Goal: Information Seeking & Learning: Check status

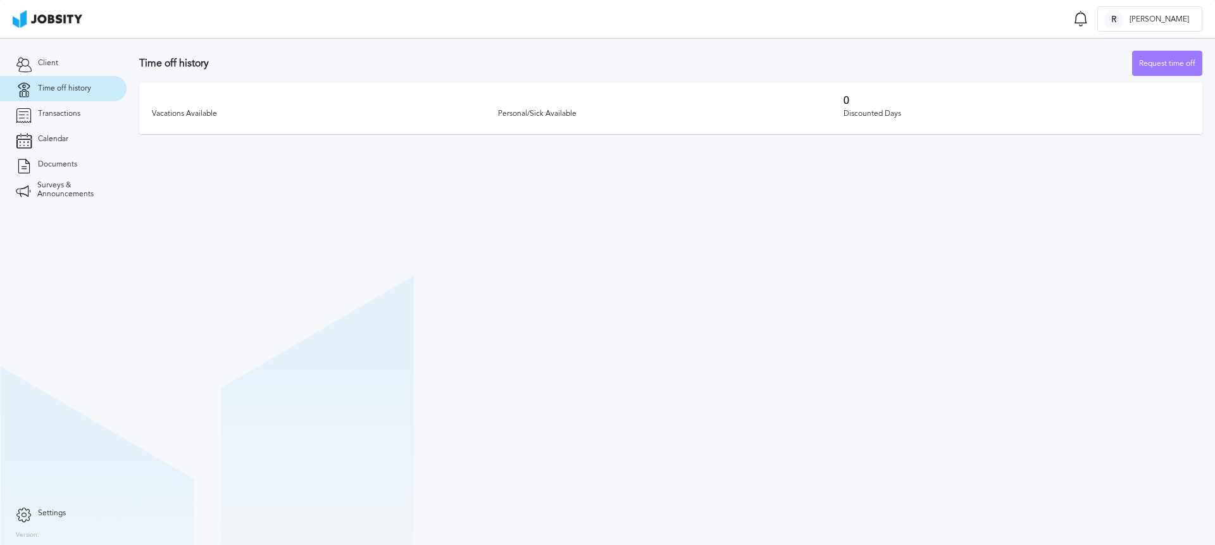
drag, startPoint x: 427, startPoint y: 306, endPoint x: 320, endPoint y: 127, distance: 208.1
click at [427, 304] on section "Time off history Request time off Vacations Available Personal/Sick Available 0…" at bounding box center [671, 291] width 1089 height 507
click at [280, 48] on section "Time off history Request time off Vacations Available Personal/Sick Available 0…" at bounding box center [671, 89] width 1089 height 103
click at [273, 289] on section "Time off history Request time off Vacations Available Personal/Sick Available 0…" at bounding box center [671, 291] width 1089 height 507
click at [55, 105] on link "Transactions" at bounding box center [63, 113] width 127 height 25
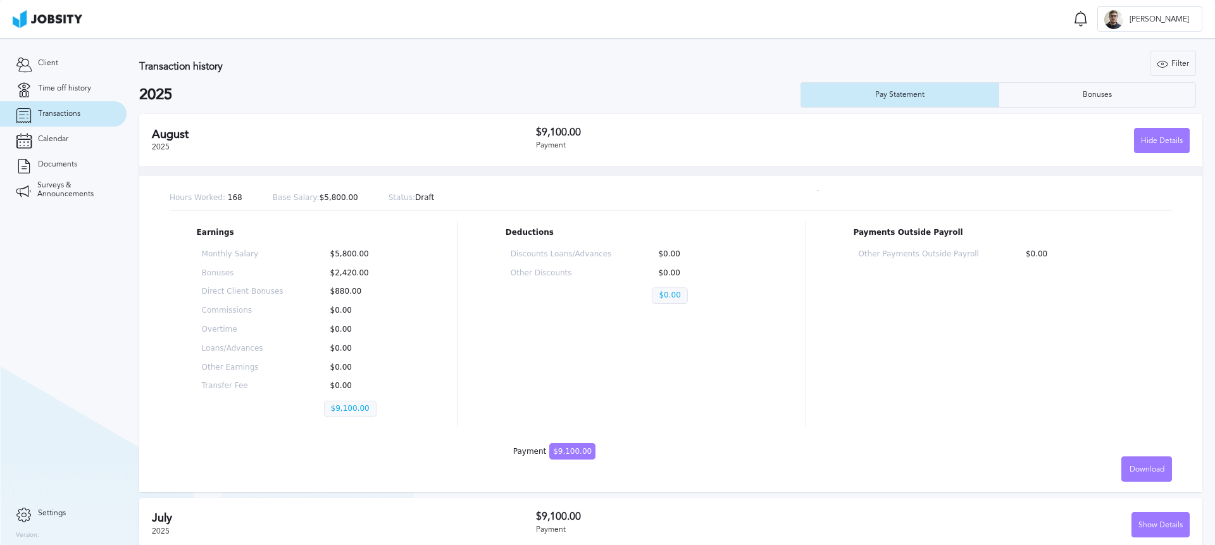
click at [557, 48] on section "Transaction history Filter Years 2025 2024 2023 2022 2025 Pay Statement Bonuses…" at bounding box center [671, 472] width 1089 height 868
click at [367, 82] on div "Transaction history Filter Years 2025 2024 2023 2022 2025 Pay Statement Bonuses" at bounding box center [670, 79] width 1063 height 57
click at [47, 144] on link "Calendar" at bounding box center [63, 139] width 127 height 25
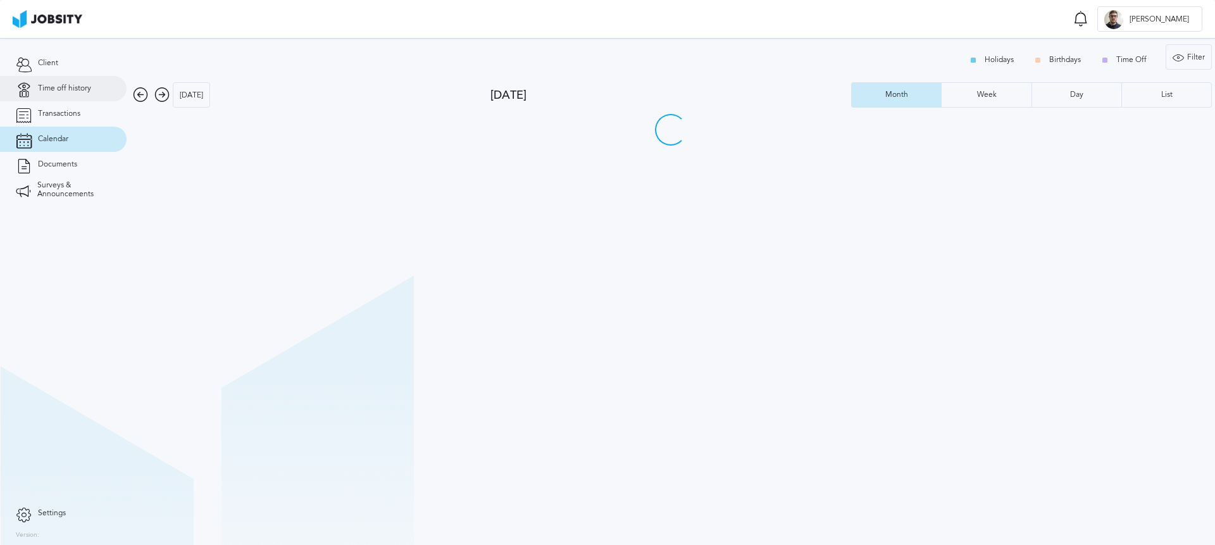
click at [63, 88] on span "Time off history" at bounding box center [64, 88] width 53 height 9
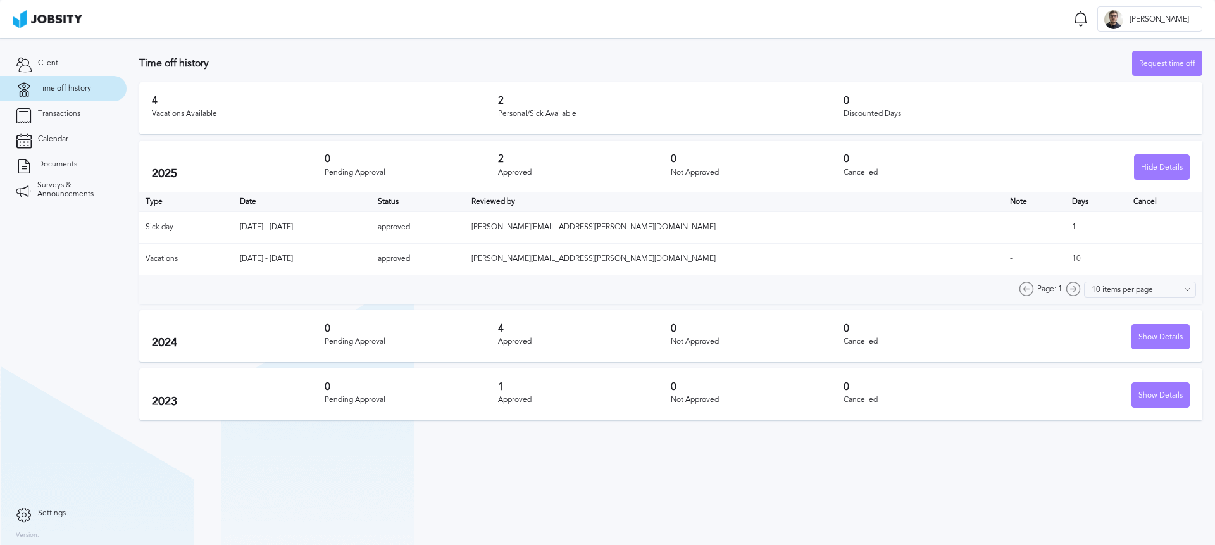
click at [721, 41] on section "Time off history Request time off 4 Vacations Available 2 Personal/Sick Availab…" at bounding box center [671, 232] width 1089 height 389
click at [1172, 165] on div "Hide Details" at bounding box center [1162, 167] width 54 height 25
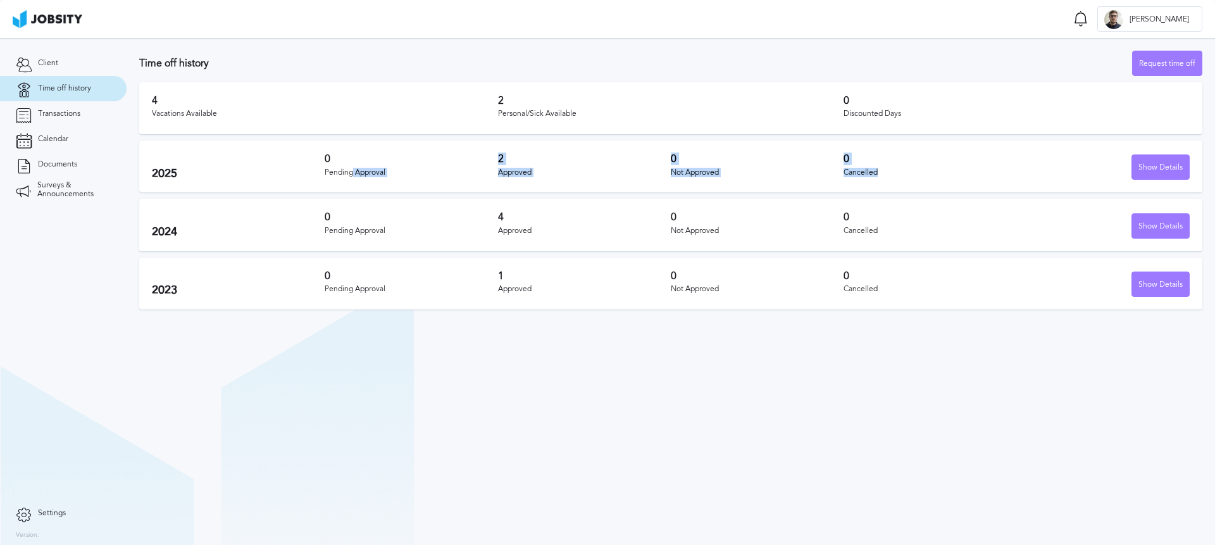
drag, startPoint x: 911, startPoint y: 173, endPoint x: 352, endPoint y: 167, distance: 558.9
click at [353, 167] on div "2025 0 Pending Approval 2 Approved 0 Not Approved 0 Cancelled Show Details" at bounding box center [670, 167] width 1063 height 52
click at [503, 173] on div "Approved" at bounding box center [584, 172] width 173 height 9
click at [778, 397] on section "Time off history Request time off 4 Vacations Available 2 Personal/Sick Availab…" at bounding box center [671, 291] width 1089 height 507
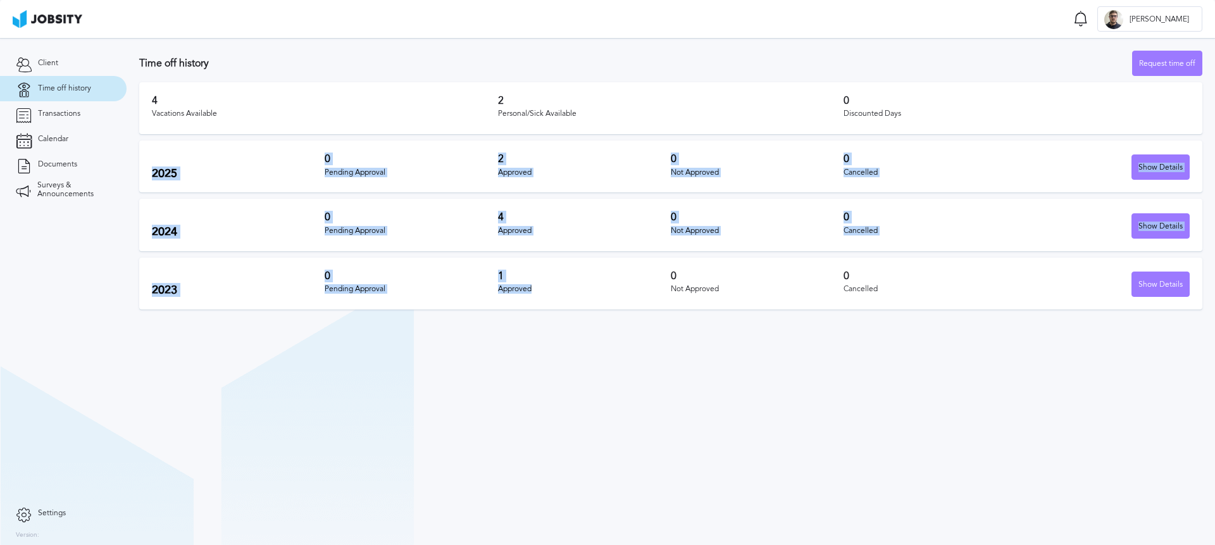
drag, startPoint x: 584, startPoint y: 383, endPoint x: 220, endPoint y: 160, distance: 426.7
click at [220, 160] on section "Time off history Request time off 4 Vacations Available 2 Personal/Sick Availab…" at bounding box center [671, 291] width 1089 height 507
click at [364, 335] on section "Time off history Request time off 4 Vacations Available 2 Personal/Sick Availab…" at bounding box center [671, 291] width 1089 height 507
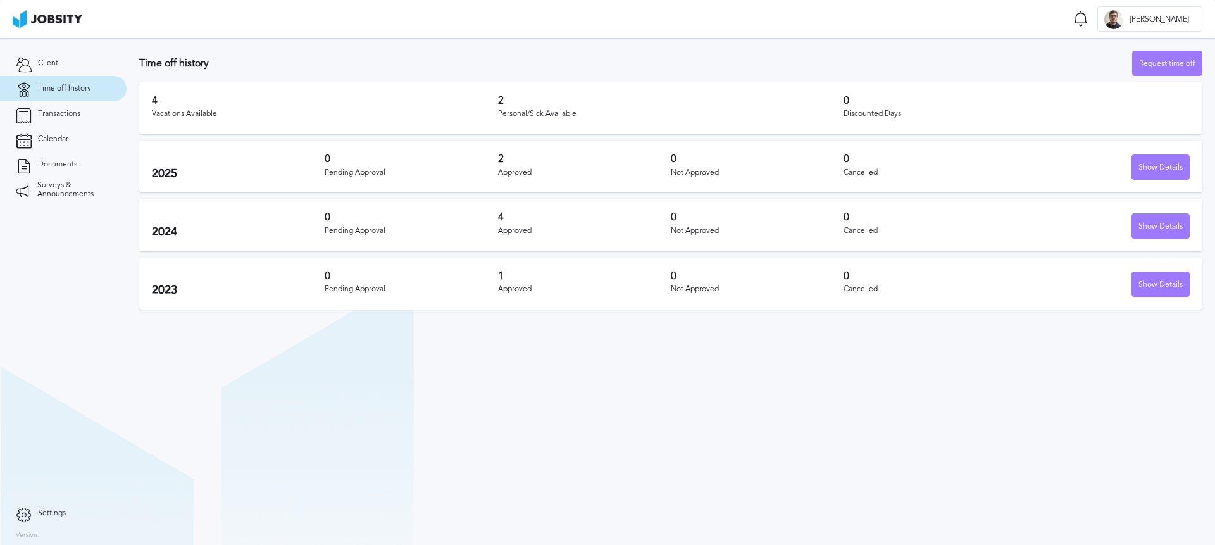
click at [459, 386] on section "Time off history Request time off 4 Vacations Available 2 Personal/Sick Availab…" at bounding box center [671, 291] width 1089 height 507
click at [730, 398] on section "Time off history Request time off 4 Vacations Available 2 Personal/Sick Availab…" at bounding box center [671, 291] width 1089 height 507
click at [670, 404] on section "Time off history Request time off 4 Vacations Available 2 Personal/Sick Availab…" at bounding box center [671, 291] width 1089 height 507
click at [353, 92] on div "4 Vacations Available 2 Personal/Sick Available 0 Discounted Days" at bounding box center [670, 108] width 1063 height 52
click at [642, 356] on section "Time off history Request time off 4 Vacations Available 2 Personal/Sick Availab…" at bounding box center [671, 291] width 1089 height 507
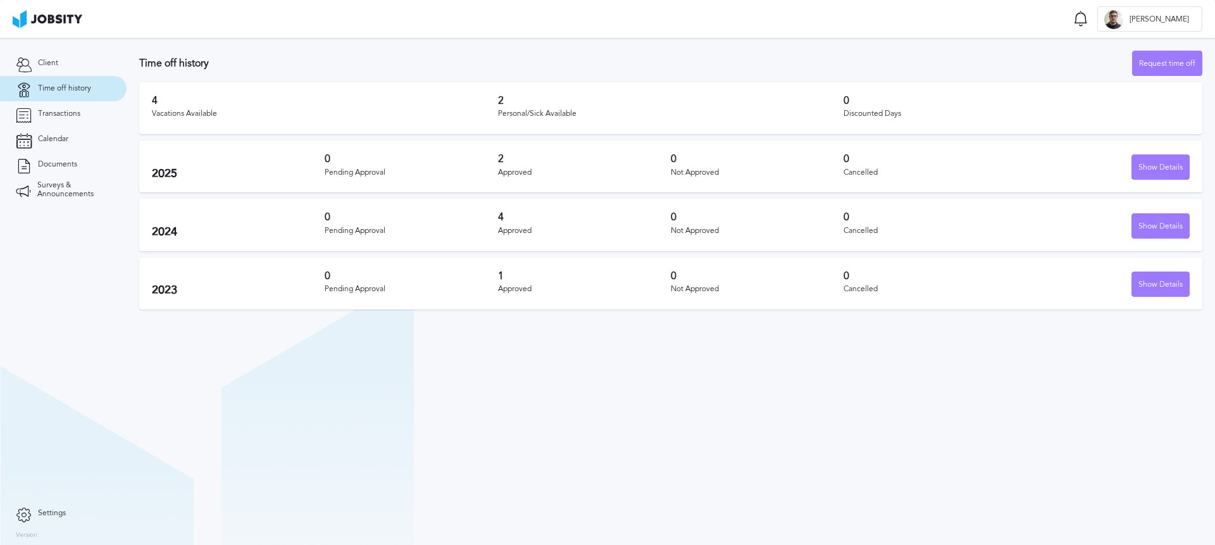
click at [969, 109] on div "Discounted Days" at bounding box center [1017, 113] width 346 height 9
drag, startPoint x: 927, startPoint y: 109, endPoint x: 460, endPoint y: 87, distance: 467.6
click at [460, 87] on div "4 Vacations Available 2 Personal/Sick Available 0 Discounted Days" at bounding box center [670, 108] width 1063 height 52
click at [170, 94] on div "4 Vacations Available 2 Personal/Sick Available 0 Discounted Days" at bounding box center [670, 108] width 1063 height 52
click at [182, 91] on div "4 Vacations Available 2 Personal/Sick Available 0 Discounted Days" at bounding box center [670, 108] width 1063 height 52
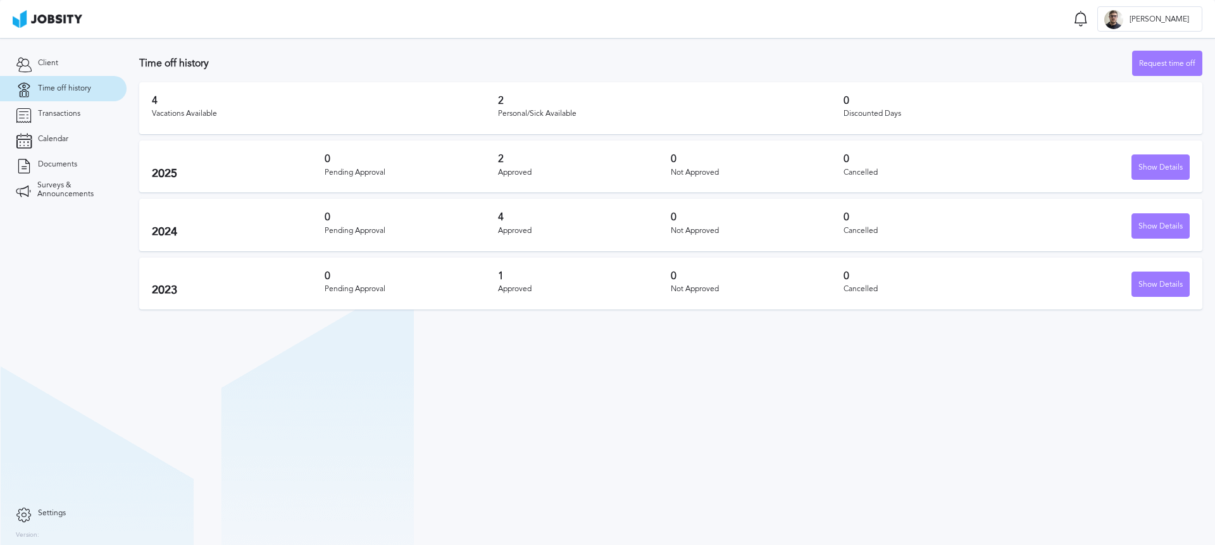
click at [162, 95] on h3 "4" at bounding box center [325, 100] width 346 height 11
drag, startPoint x: 151, startPoint y: 97, endPoint x: 653, endPoint y: 115, distance: 502.8
click at [653, 115] on div "4 Vacations Available 2 Personal/Sick Available 0 Discounted Days" at bounding box center [670, 108] width 1063 height 52
drag, startPoint x: 653, startPoint y: 115, endPoint x: 765, endPoint y: 116, distance: 112.0
click at [654, 115] on div "Personal/Sick Available" at bounding box center [671, 113] width 346 height 9
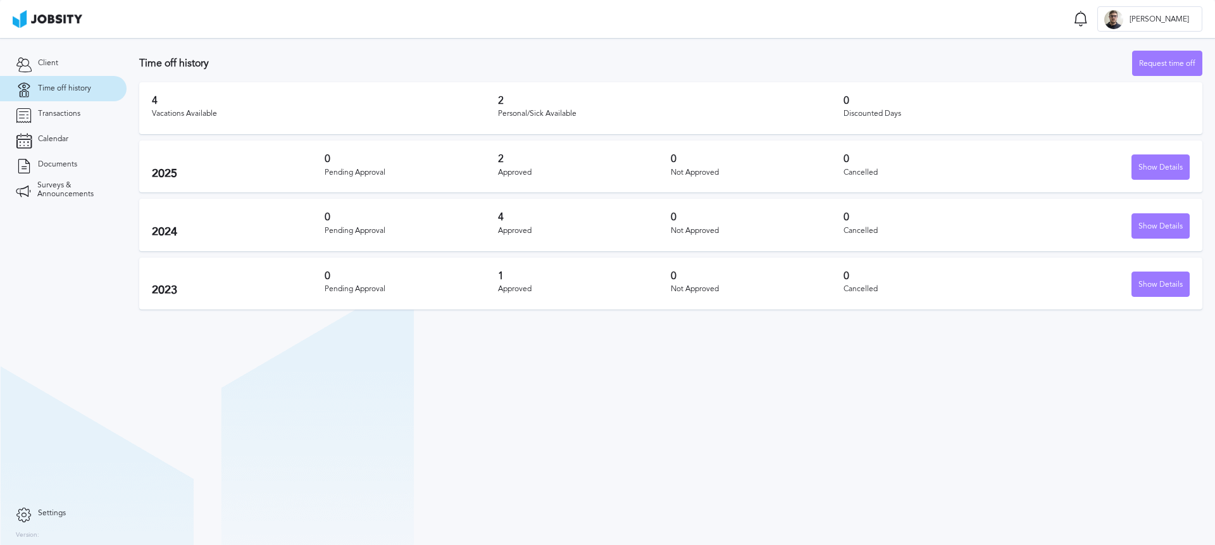
click at [922, 118] on div "Discounted Days" at bounding box center [1017, 113] width 346 height 9
drag, startPoint x: 942, startPoint y: 117, endPoint x: 165, endPoint y: 92, distance: 777.0
click at [165, 92] on div "4 Vacations Available 2 Personal/Sick Available 0 Discounted Days" at bounding box center [670, 108] width 1063 height 52
click at [157, 77] on div at bounding box center [157, 77] width 0 height 0
click at [147, 96] on div "4 Vacations Available 2 Personal/Sick Available 0 Discounted Days" at bounding box center [670, 108] width 1063 height 52
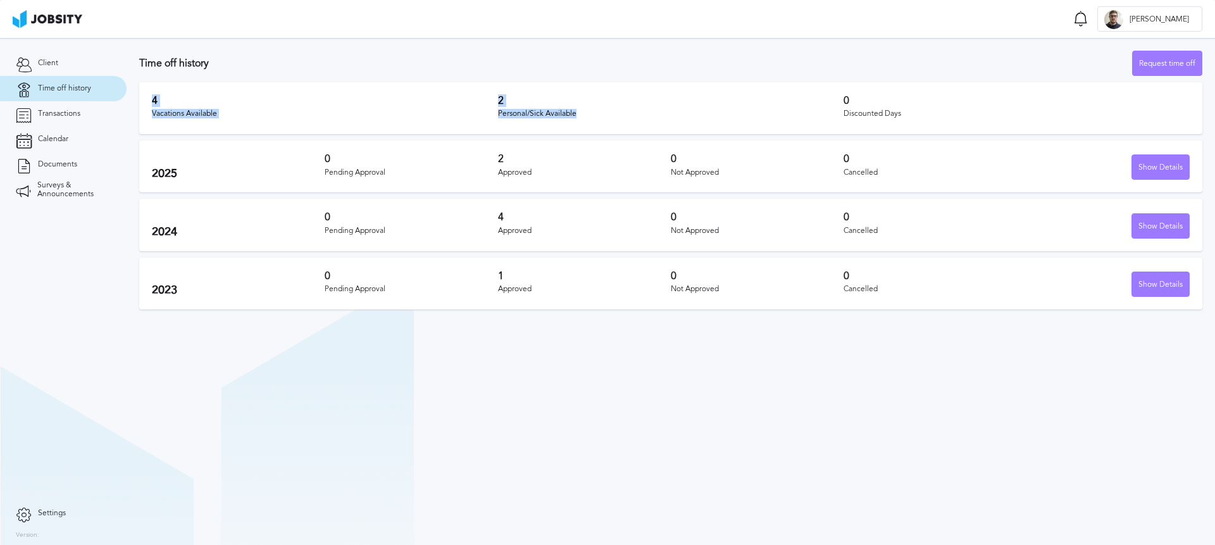
drag, startPoint x: 178, startPoint y: 99, endPoint x: 613, endPoint y: 118, distance: 435.9
click at [613, 118] on div "4 Vacations Available 2 Personal/Sick Available 0 Discounted Days" at bounding box center [670, 108] width 1063 height 52
click at [409, 380] on section "Time off history Request time off 4 Vacations Available 2 Personal/Sick Availab…" at bounding box center [671, 291] width 1089 height 507
drag, startPoint x: 423, startPoint y: 373, endPoint x: 479, endPoint y: 308, distance: 85.7
click at [423, 373] on section "Time off history Request time off 4 Vacations Available 2 Personal/Sick Availab…" at bounding box center [671, 291] width 1089 height 507
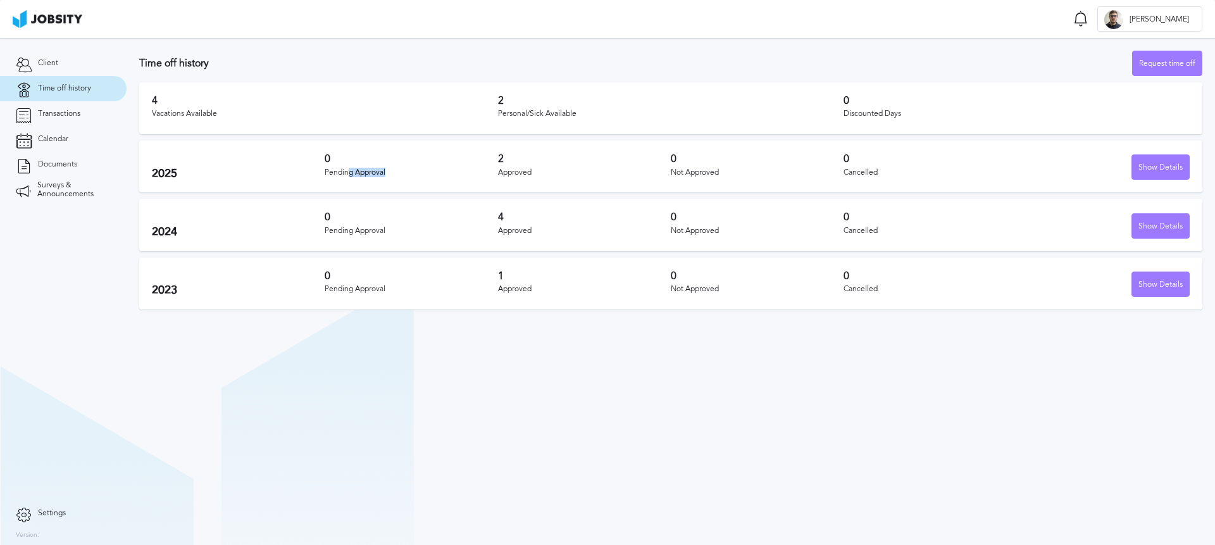
drag, startPoint x: 406, startPoint y: 171, endPoint x: 349, endPoint y: 173, distance: 56.4
click at [349, 173] on div "Pending Approval" at bounding box center [411, 172] width 173 height 9
click at [586, 389] on section "Time off history Request time off 4 Vacations Available 2 Personal/Sick Availab…" at bounding box center [671, 291] width 1089 height 507
click at [588, 391] on section "Time off history Request time off 4 Vacations Available 2 Personal/Sick Availab…" at bounding box center [671, 291] width 1089 height 507
click at [594, 384] on section "Time off history Request time off 4 Vacations Available 2 Personal/Sick Availab…" at bounding box center [671, 291] width 1089 height 507
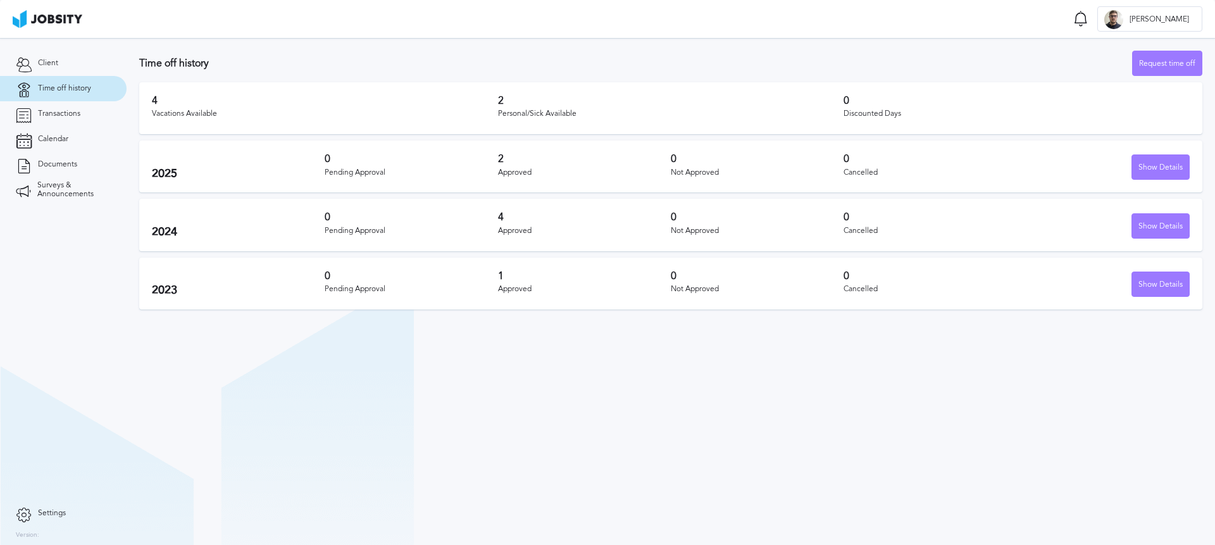
click at [260, 117] on div "Vacations Available" at bounding box center [325, 113] width 346 height 9
click at [1149, 165] on div "Show Details" at bounding box center [1160, 167] width 57 height 25
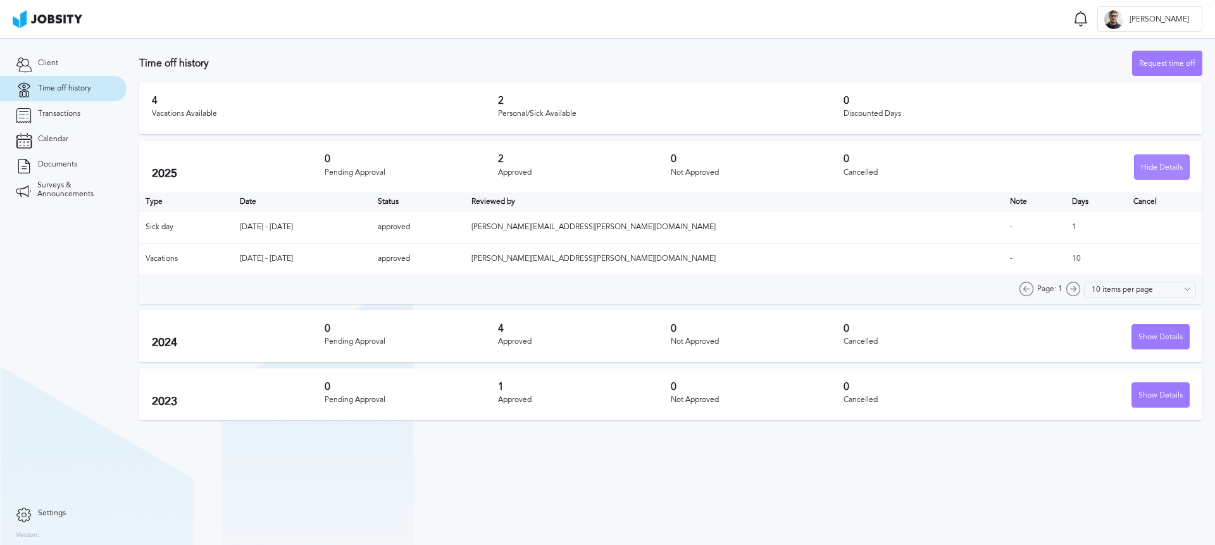
click at [1149, 165] on div "Hide Details" at bounding box center [1162, 167] width 54 height 25
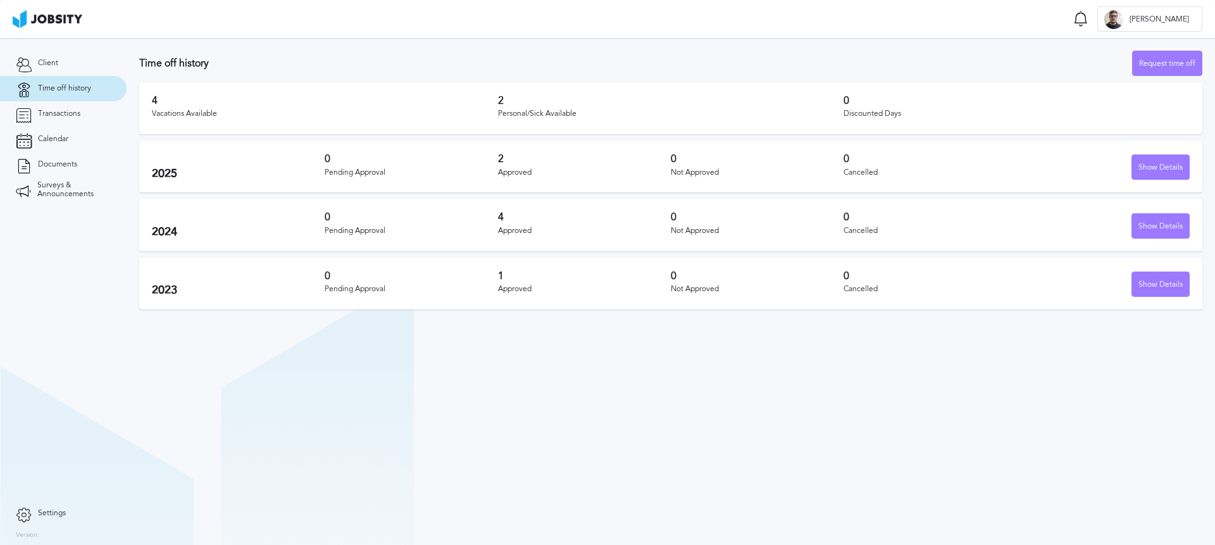
drag, startPoint x: 723, startPoint y: 100, endPoint x: 625, endPoint y: 113, distance: 98.9
click at [717, 100] on h3 "2" at bounding box center [671, 100] width 346 height 11
drag, startPoint x: 589, startPoint y: 119, endPoint x: 141, endPoint y: 58, distance: 452.9
click at [141, 58] on section "Time off history Request time off 4 Vacations Available 2 Personal/Sick Availab…" at bounding box center [671, 177] width 1089 height 278
click at [140, 58] on h3 "Time off history" at bounding box center [635, 63] width 993 height 11
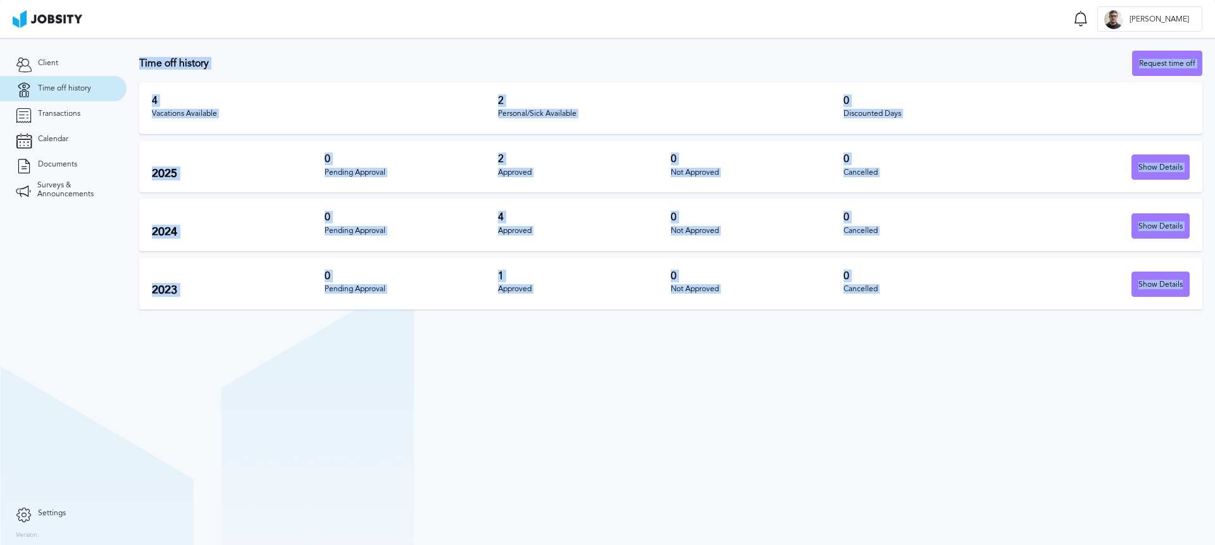
drag, startPoint x: 170, startPoint y: 70, endPoint x: 1163, endPoint y: 334, distance: 1027.3
click at [1164, 334] on section "Time off history Request time off 4 Vacations Available 2 Personal/Sick Availab…" at bounding box center [671, 291] width 1089 height 507
click at [1163, 334] on section "Time off history Request time off 4 Vacations Available 2 Personal/Sick Availab…" at bounding box center [671, 291] width 1089 height 507
drag, startPoint x: 1182, startPoint y: 337, endPoint x: 132, endPoint y: 59, distance: 1086.8
click at [132, 59] on section "Time off history Request time off 4 Vacations Available 2 Personal/Sick Availab…" at bounding box center [671, 291] width 1089 height 507
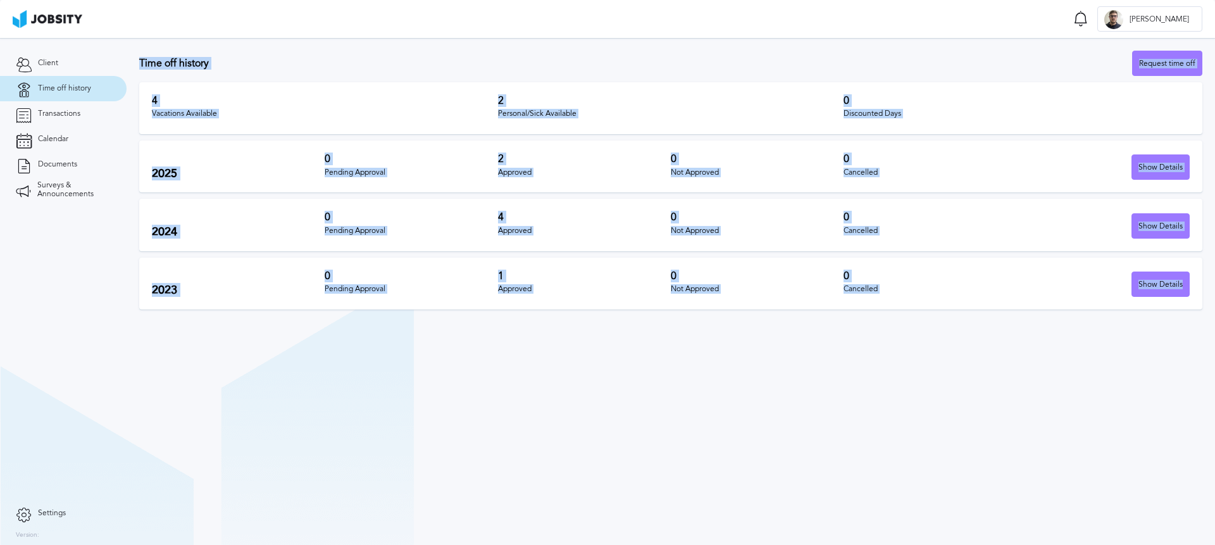
click at [132, 59] on section "Time off history Request time off 4 Vacations Available 2 Personal/Sick Availab…" at bounding box center [671, 177] width 1089 height 278
drag, startPoint x: 130, startPoint y: 56, endPoint x: 672, endPoint y: 343, distance: 613.0
click at [672, 343] on section "Time off history Request time off 4 Vacations Available 2 Personal/Sick Availab…" at bounding box center [671, 291] width 1089 height 507
drag, startPoint x: 672, startPoint y: 343, endPoint x: 820, endPoint y: 373, distance: 151.1
click at [672, 343] on section "Time off history Request time off 4 Vacations Available 2 Personal/Sick Availab…" at bounding box center [671, 291] width 1089 height 507
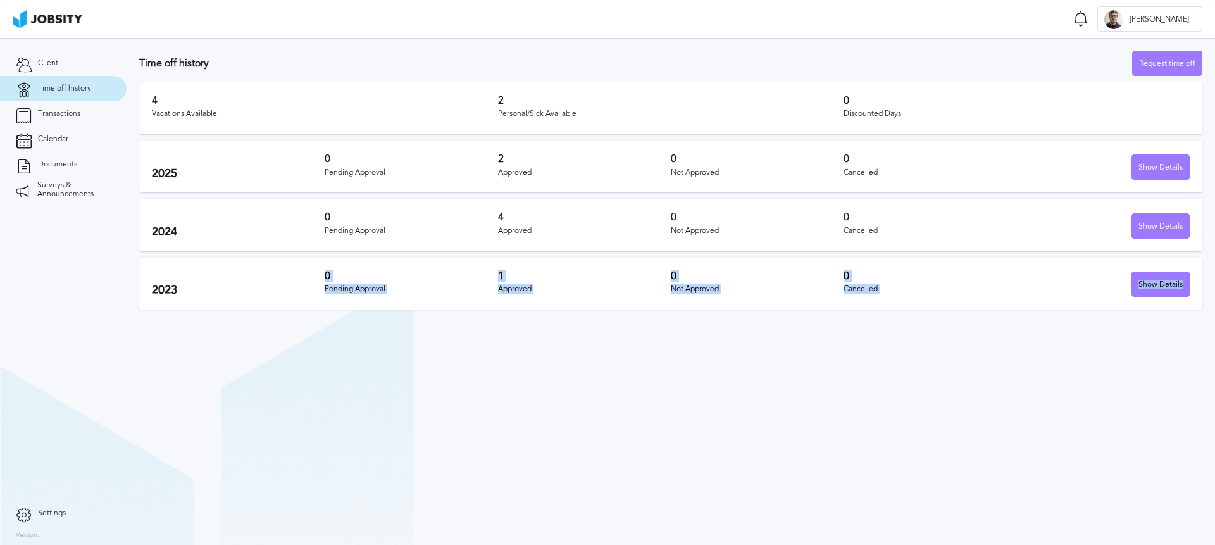
drag, startPoint x: 1149, startPoint y: 306, endPoint x: 265, endPoint y: 372, distance: 886.6
click at [265, 372] on section "Time off history Request time off 4 Vacations Available 2 Personal/Sick Availab…" at bounding box center [671, 291] width 1089 height 507
click at [461, 463] on section "Time off history Request time off 4 Vacations Available 2 Personal/Sick Availab…" at bounding box center [671, 291] width 1089 height 507
click at [472, 436] on section "Time off history Request time off 4 Vacations Available 2 Personal/Sick Availab…" at bounding box center [671, 291] width 1089 height 507
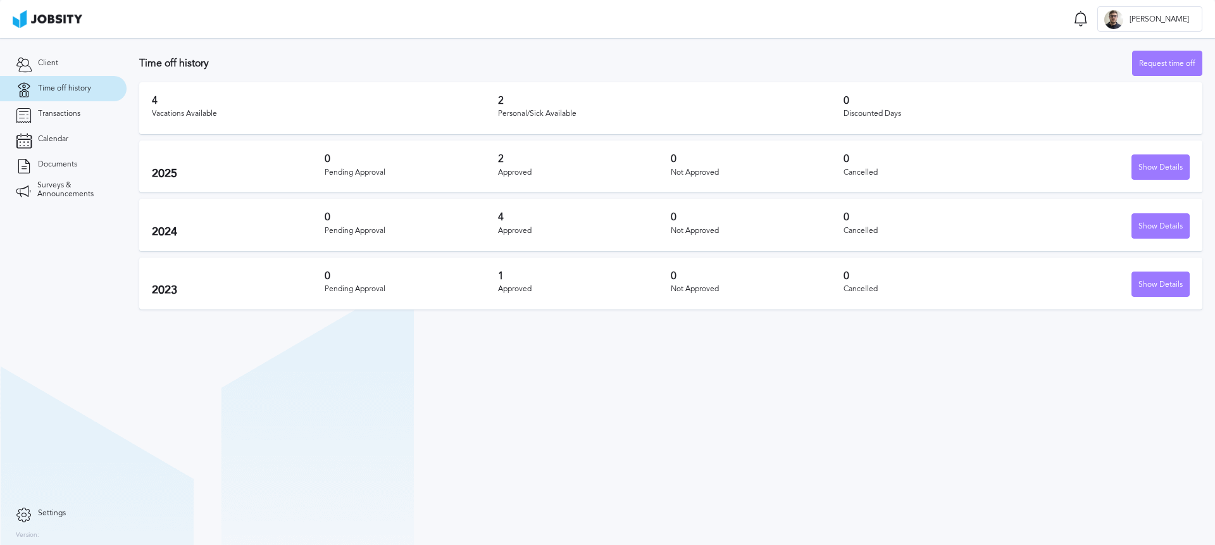
click at [334, 51] on div "Time off history Request time off" at bounding box center [670, 63] width 1063 height 25
drag, startPoint x: 335, startPoint y: 59, endPoint x: 224, endPoint y: 4, distance: 124.5
click at [334, 60] on h3 "Time off history" at bounding box center [635, 63] width 993 height 11
click at [712, 372] on section "Time off history Request time off 4 Vacations Available 2 Personal/Sick Availab…" at bounding box center [671, 291] width 1089 height 507
click at [412, 170] on div "Pending Approval" at bounding box center [411, 172] width 173 height 9
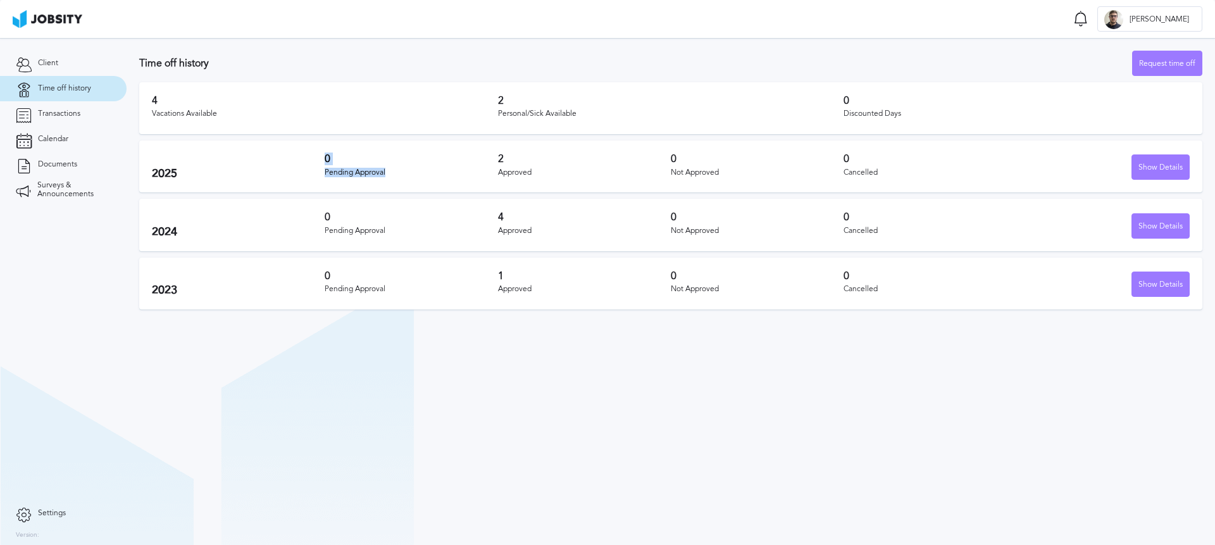
drag, startPoint x: 377, startPoint y: 169, endPoint x: 361, endPoint y: 168, distance: 15.9
click at [318, 157] on div "2025 0 Pending Approval 2 Approved 0 Not Approved 0 Cancelled Show Details" at bounding box center [670, 167] width 1063 height 52
click at [422, 168] on div "Pending Approval" at bounding box center [411, 172] width 173 height 9
click at [719, 161] on h3 "0" at bounding box center [757, 158] width 173 height 11
click at [930, 161] on h3 "0" at bounding box center [930, 158] width 173 height 11
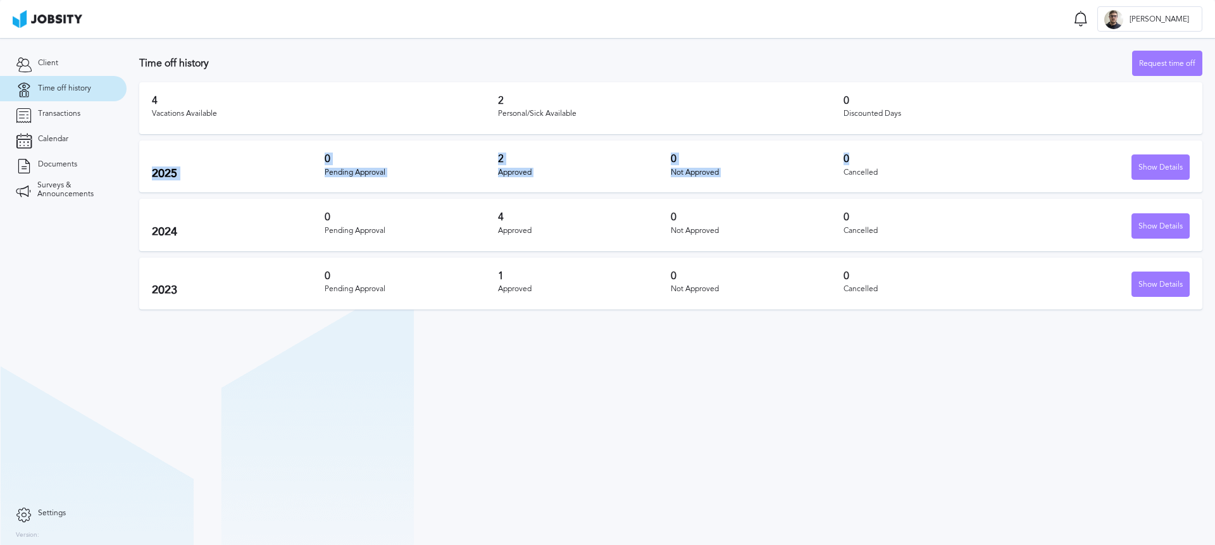
drag, startPoint x: 877, startPoint y: 167, endPoint x: 206, endPoint y: 141, distance: 672.0
click at [206, 141] on div "2025 0 Pending Approval 2 Approved 0 Not Approved 0 Cancelled Show Details" at bounding box center [670, 167] width 1063 height 52
click at [246, 167] on h2 "2025" at bounding box center [238, 173] width 173 height 13
drag, startPoint x: 146, startPoint y: 170, endPoint x: 944, endPoint y: 173, distance: 797.5
click at [944, 173] on div "2025 0 Pending Approval 2 Approved 0 Not Approved 0 Cancelled Show Details" at bounding box center [670, 167] width 1063 height 52
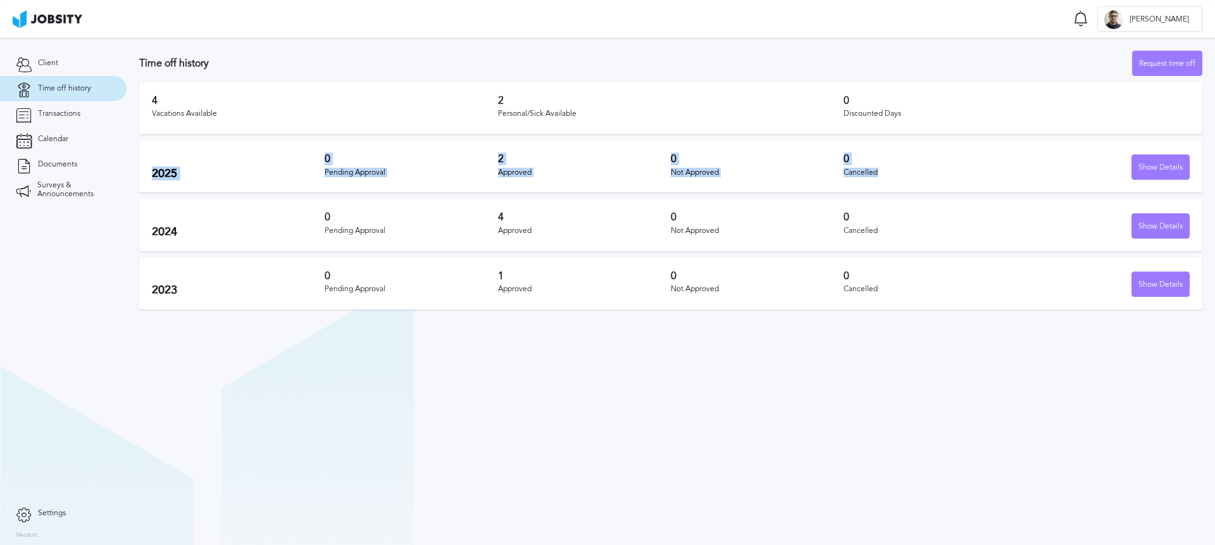
click at [944, 173] on div "Cancelled" at bounding box center [930, 172] width 173 height 9
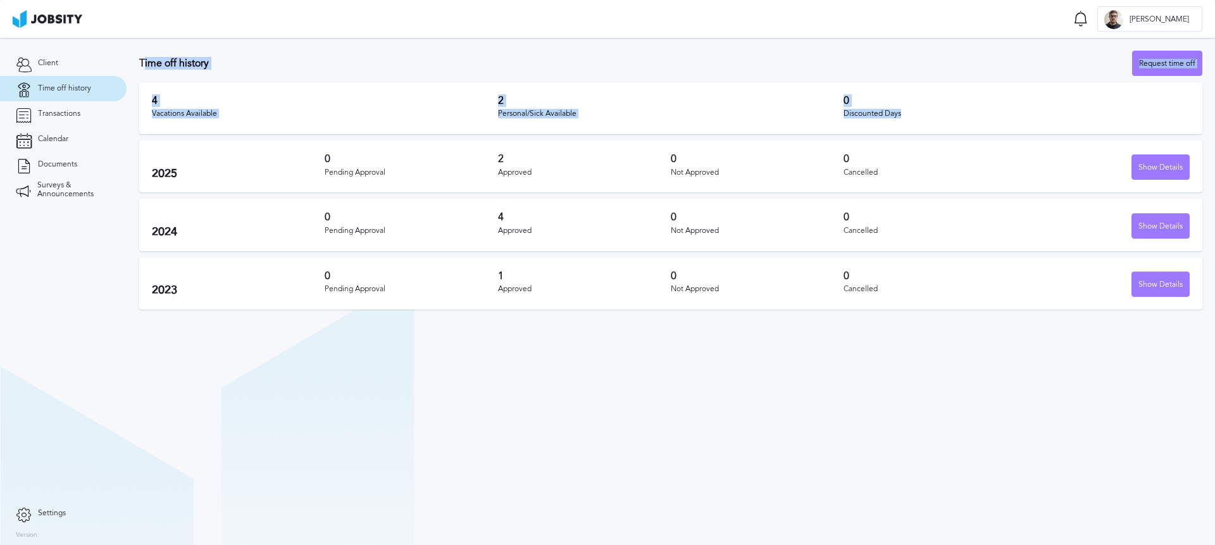
drag, startPoint x: 912, startPoint y: 118, endPoint x: 143, endPoint y: 64, distance: 770.9
click at [143, 64] on section "Time off history Request time off 4 Vacations Available 2 Personal/Sick Availab…" at bounding box center [671, 177] width 1089 height 278
click at [142, 64] on h3 "Time off history" at bounding box center [635, 63] width 993 height 11
drag, startPoint x: 139, startPoint y: 62, endPoint x: 964, endPoint y: 125, distance: 827.7
click at [964, 125] on section "Time off history Request time off 4 Vacations Available 2 Personal/Sick Availab…" at bounding box center [671, 177] width 1089 height 278
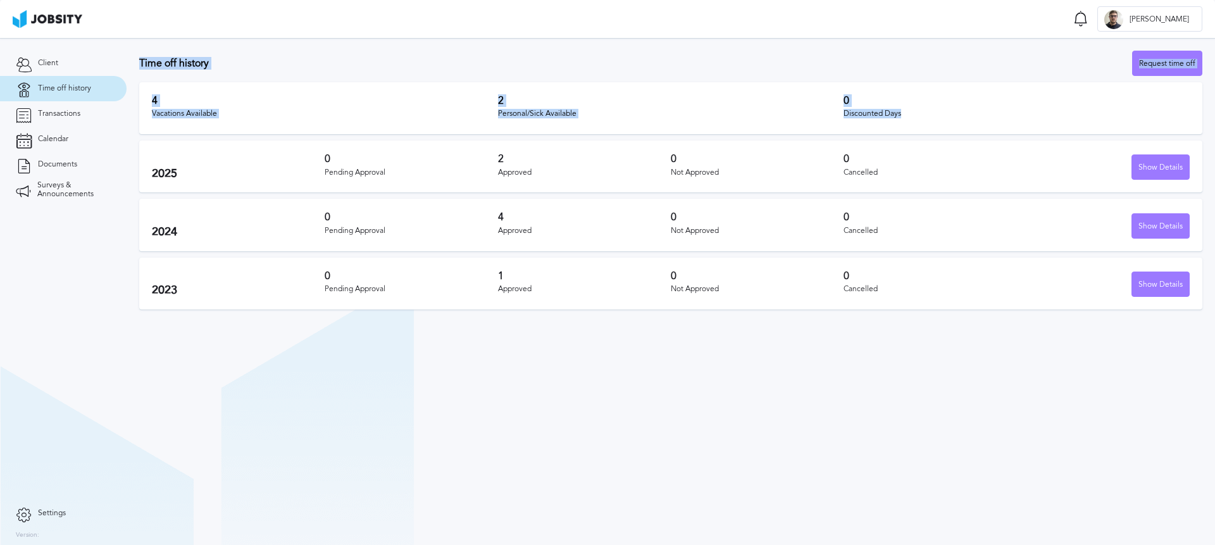
click at [956, 122] on div at bounding box center [956, 122] width 0 height 0
click at [980, 122] on div "4 Vacations Available 2 Personal/Sick Available 0 Discounted Days" at bounding box center [670, 108] width 1063 height 52
click at [1050, 125] on div "4 Vacations Available 2 Personal/Sick Available 0 Discounted Days" at bounding box center [670, 108] width 1063 height 52
click at [891, 373] on section "Time off history Request time off 4 Vacations Available 2 Personal/Sick Availab…" at bounding box center [671, 291] width 1089 height 507
click at [837, 382] on section "Time off history Request time off 4 Vacations Available 2 Personal/Sick Availab…" at bounding box center [671, 291] width 1089 height 507
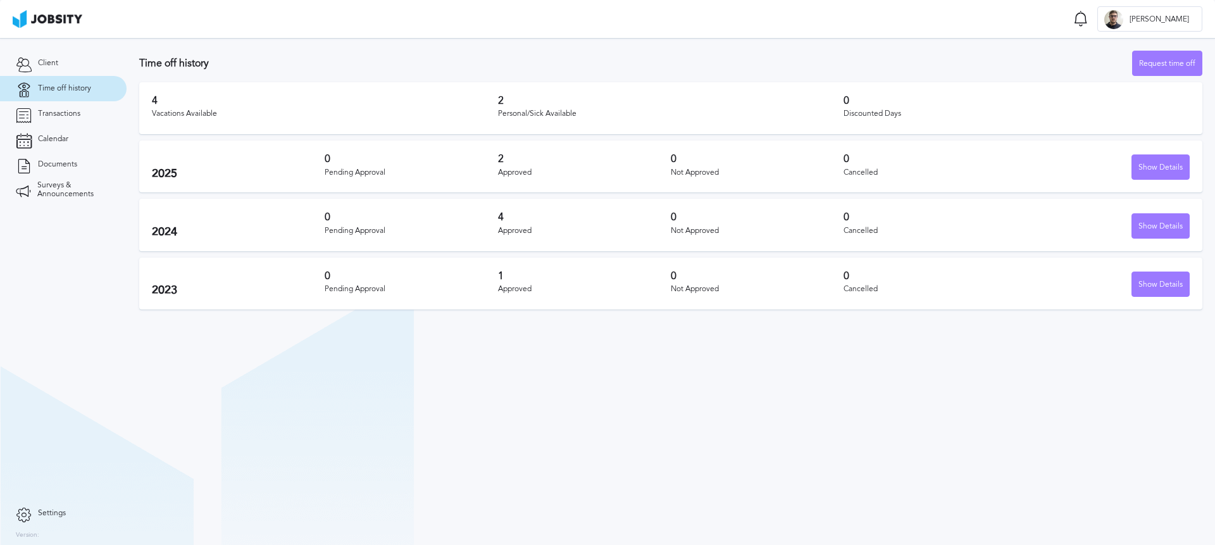
click at [1030, 122] on div "4 Vacations Available 2 Personal/Sick Available 0 Discounted Days" at bounding box center [670, 108] width 1063 height 52
click at [919, 465] on section "Time off history Request time off 4 Vacations Available 2 Personal/Sick Availab…" at bounding box center [671, 291] width 1089 height 507
drag, startPoint x: 554, startPoint y: 419, endPoint x: 242, endPoint y: 117, distance: 434.6
click at [547, 413] on section "Time off history Request time off 4 Vacations Available 2 Personal/Sick Availab…" at bounding box center [671, 291] width 1089 height 507
drag, startPoint x: 184, startPoint y: 24, endPoint x: 151, endPoint y: 3, distance: 38.4
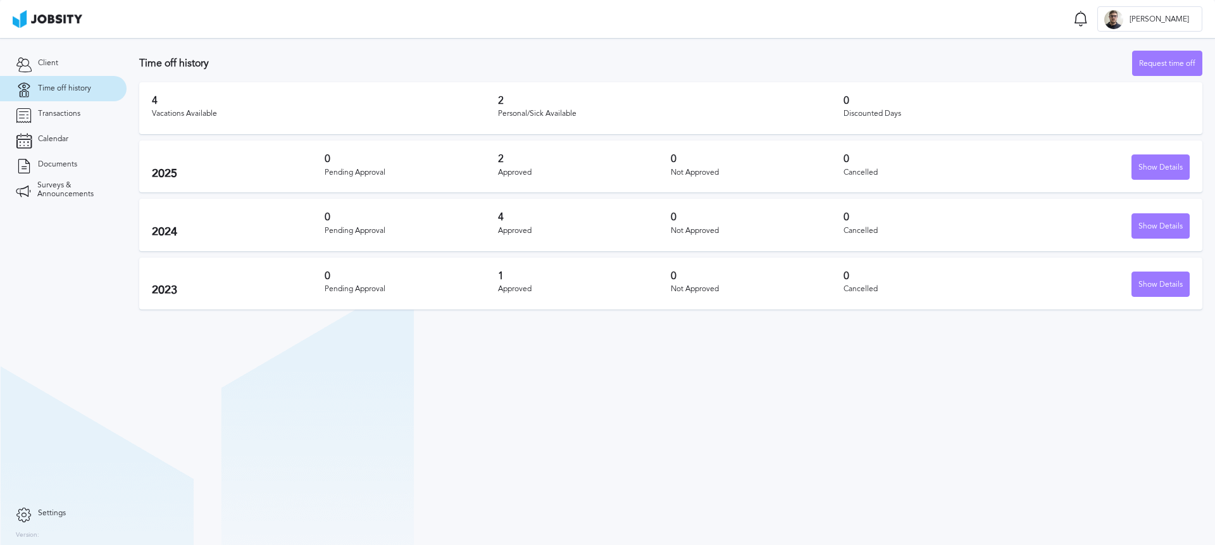
click at [180, 22] on section "Time off Notifications [PERSON_NAME] all as seen No notifications to show ... R…" at bounding box center [607, 19] width 1215 height 38
